Goal: Task Accomplishment & Management: Manage account settings

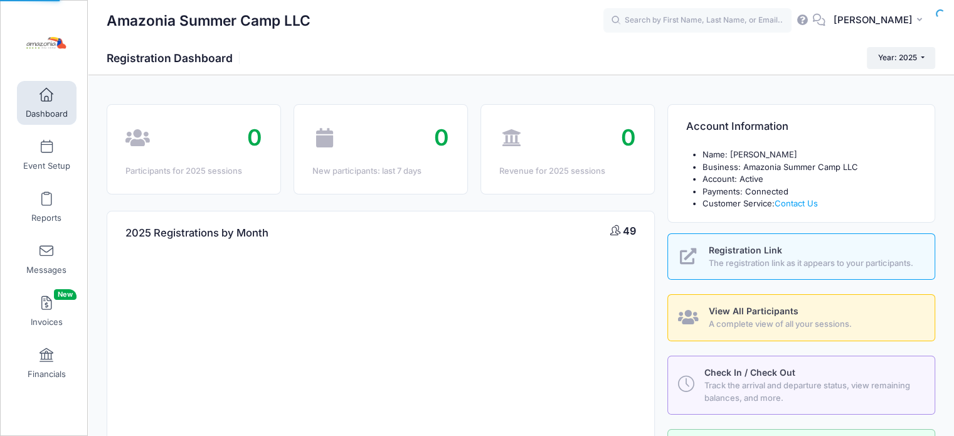
select select
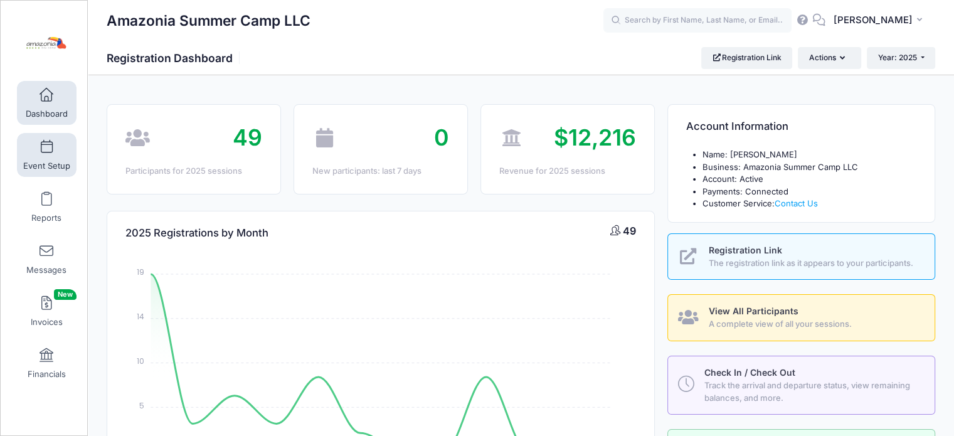
click at [48, 154] on link "Event Setup" at bounding box center [47, 155] width 60 height 44
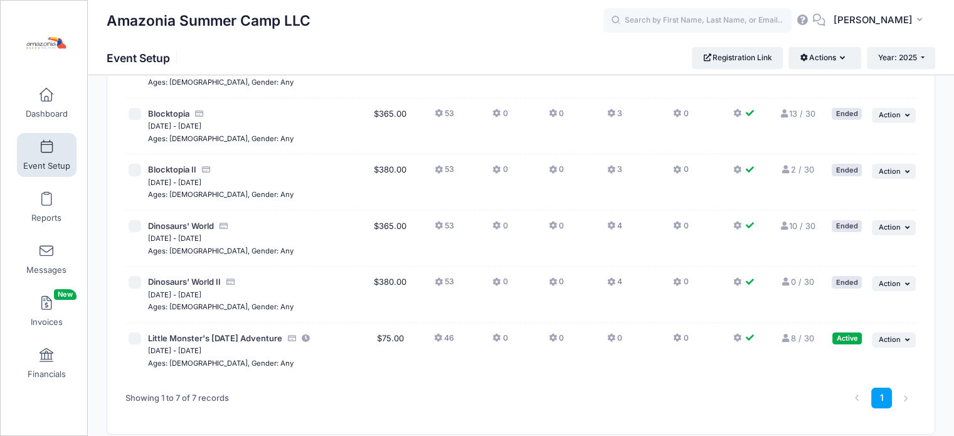
scroll to position [178, 0]
click at [788, 339] on icon at bounding box center [785, 339] width 10 height 8
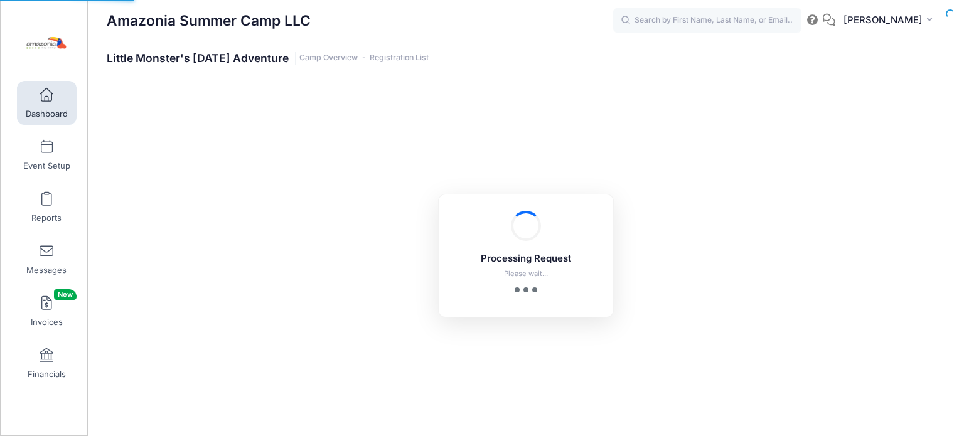
select select "10"
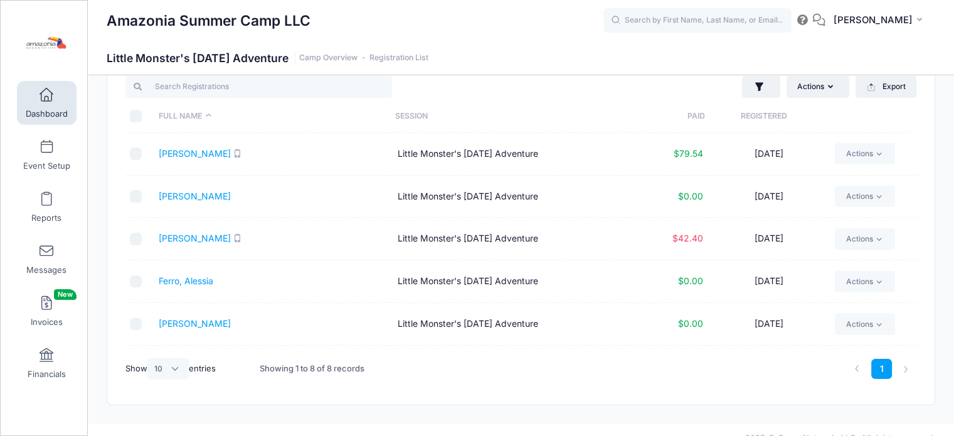
scroll to position [38, 0]
drag, startPoint x: 916, startPoint y: 173, endPoint x: 913, endPoint y: 193, distance: 20.9
click at [913, 193] on div "Actions Assign Labels Send Email Send SMS Send Payment Reminder Send Document U…" at bounding box center [520, 230] width 827 height 347
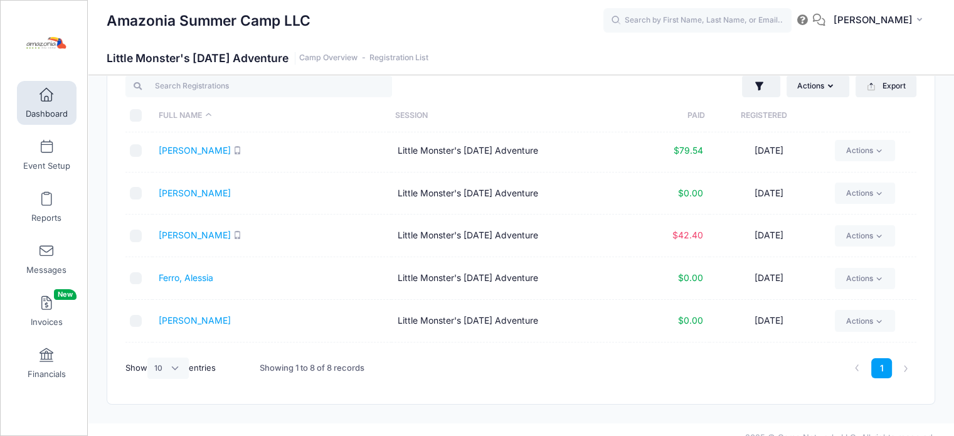
scroll to position [0, 0]
